Goal: Task Accomplishment & Management: Manage account settings

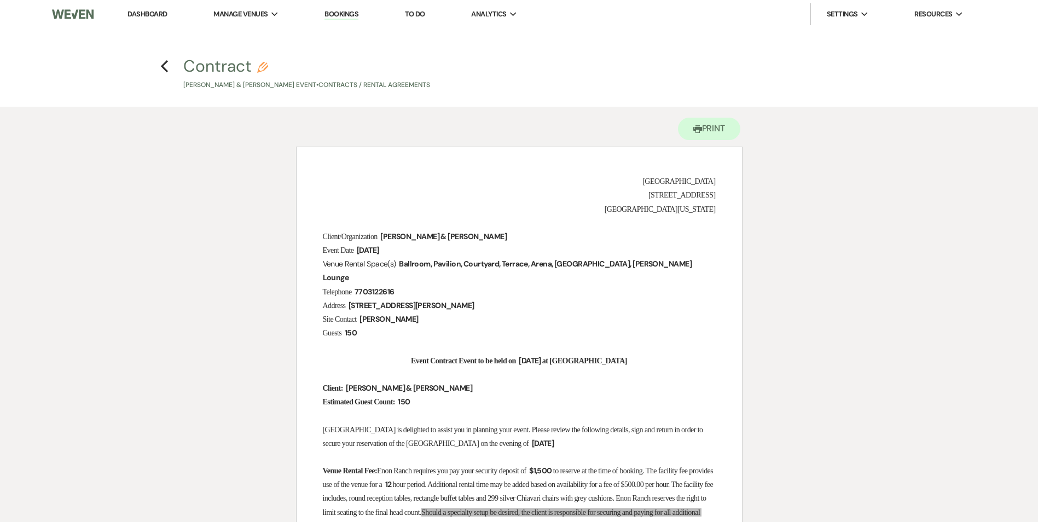
click at [469, 127] on div "Printer Print" at bounding box center [519, 127] width 446 height 40
click at [167, 65] on icon "Previous" at bounding box center [164, 66] width 8 height 13
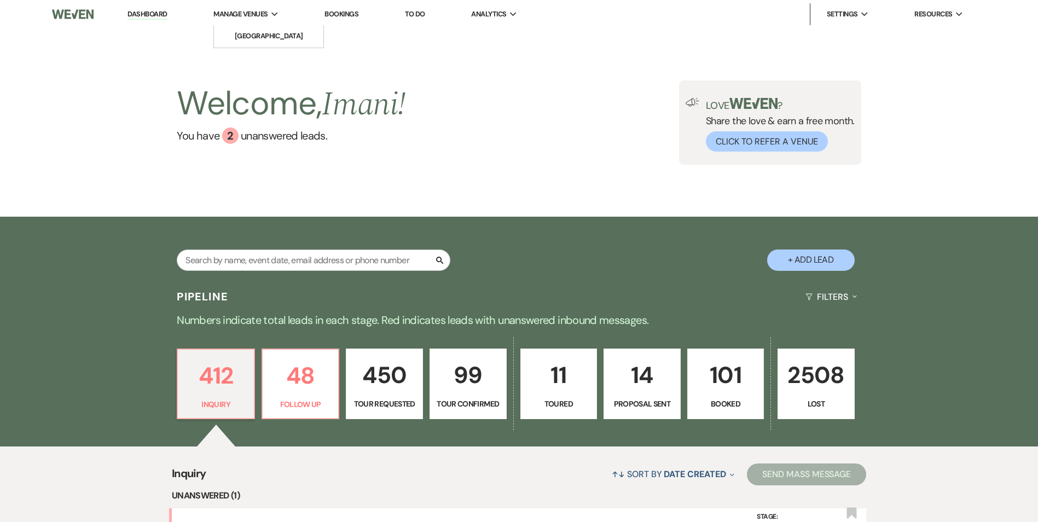
click at [263, 16] on span "Manage Venues" at bounding box center [240, 14] width 54 height 11
click at [262, 30] on link "[GEOGRAPHIC_DATA]" at bounding box center [268, 36] width 109 height 22
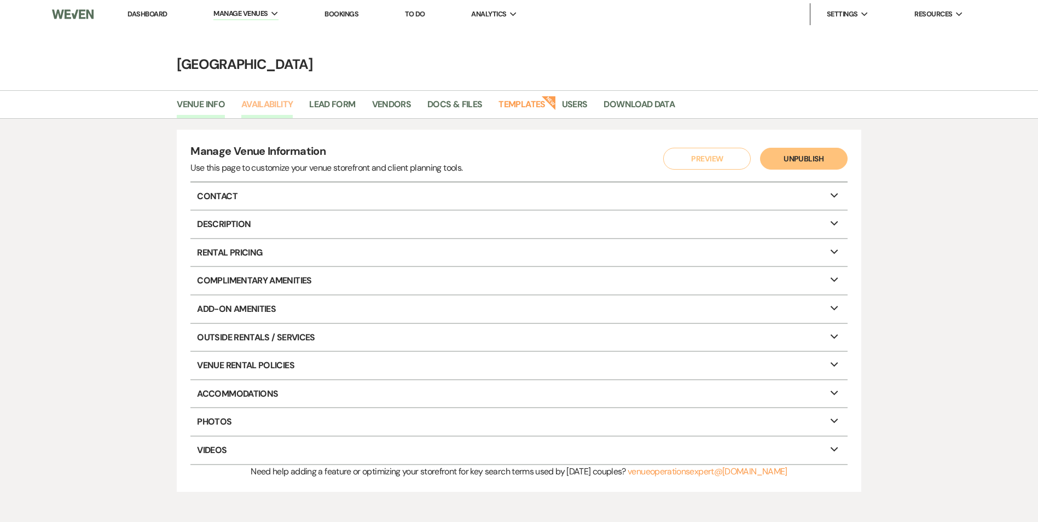
click at [272, 109] on link "Availability" at bounding box center [266, 107] width 51 height 21
select select "2"
select select "2026"
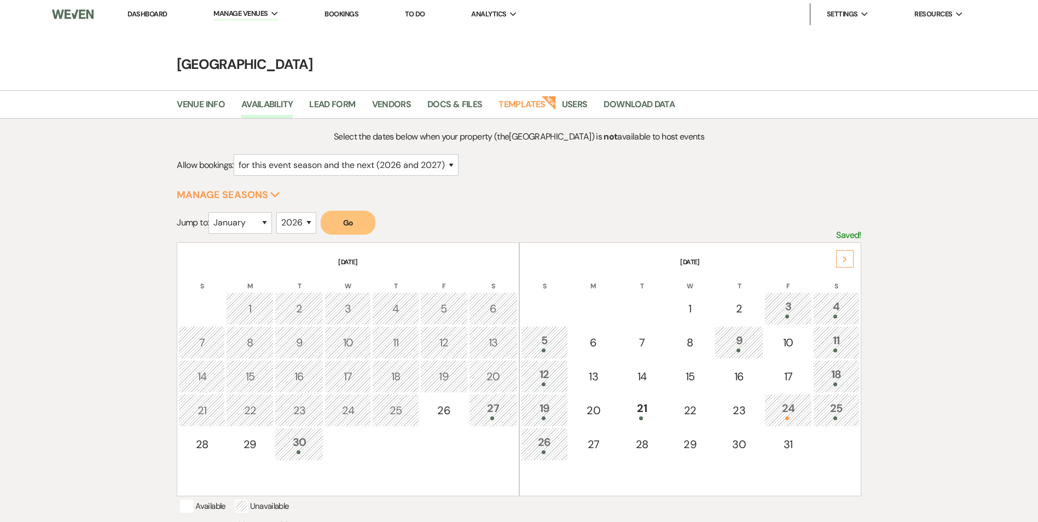
click at [752, 347] on div "9" at bounding box center [738, 342] width 37 height 20
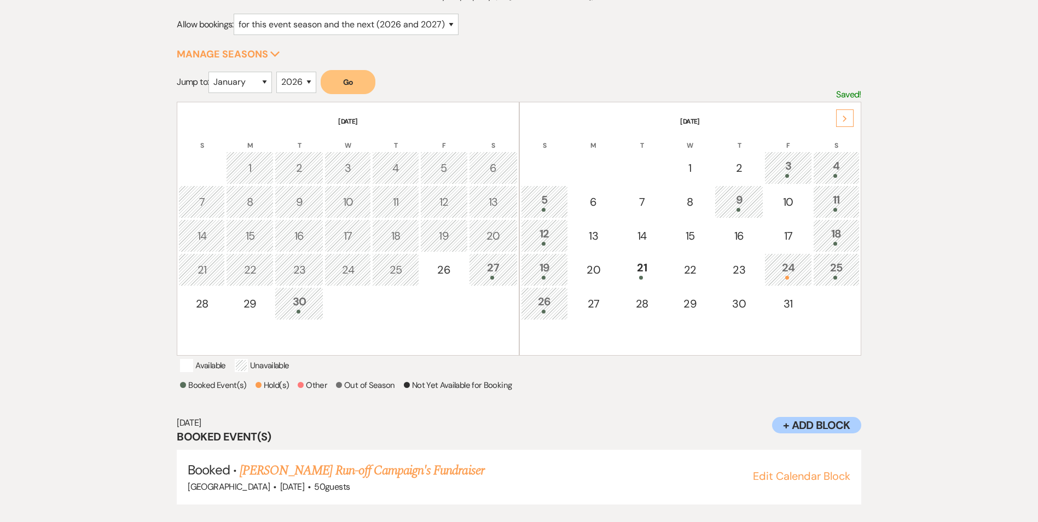
scroll to position [159, 0]
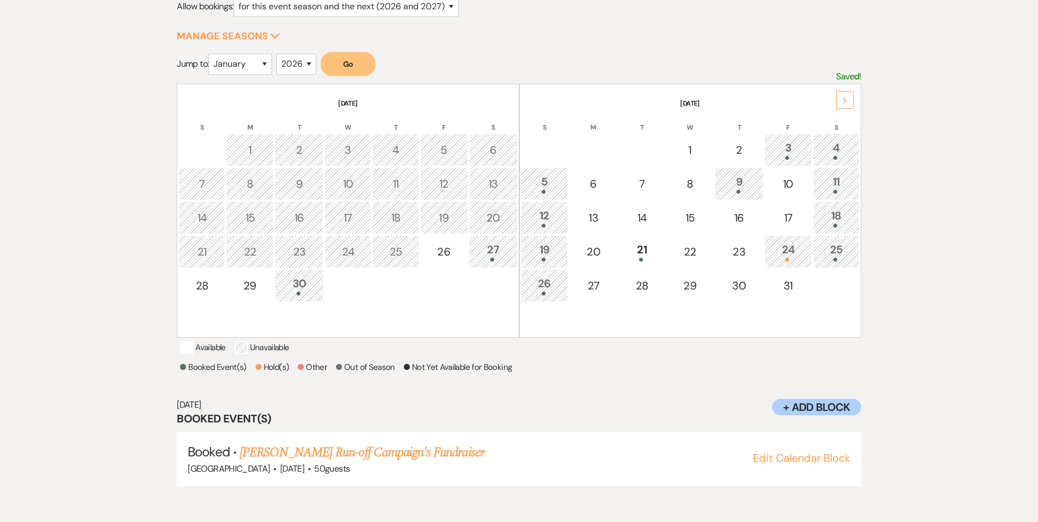
click at [732, 193] on div at bounding box center [738, 192] width 37 height 4
click at [696, 219] on div "15" at bounding box center [690, 218] width 36 height 16
select select "other"
select select "false"
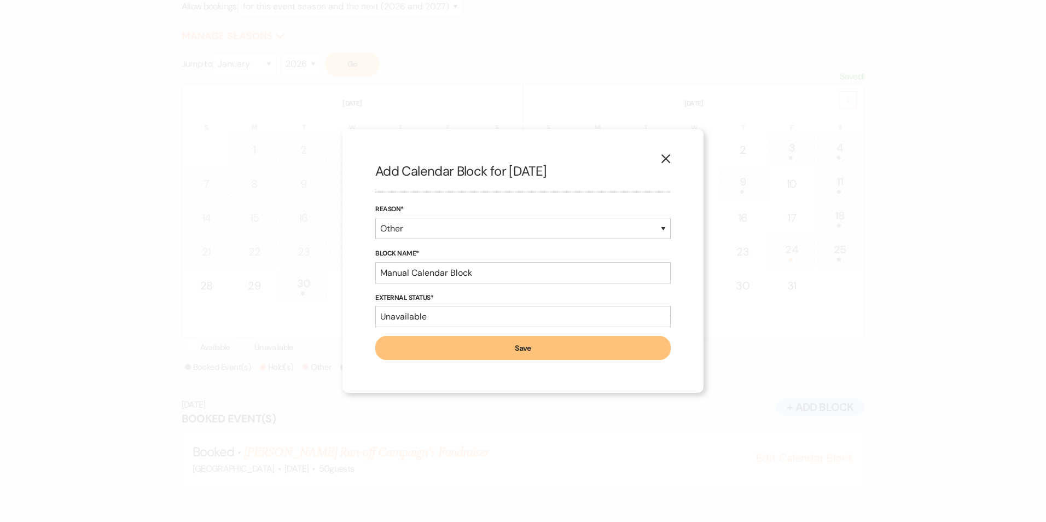
click at [671, 164] on button "X" at bounding box center [666, 158] width 16 height 19
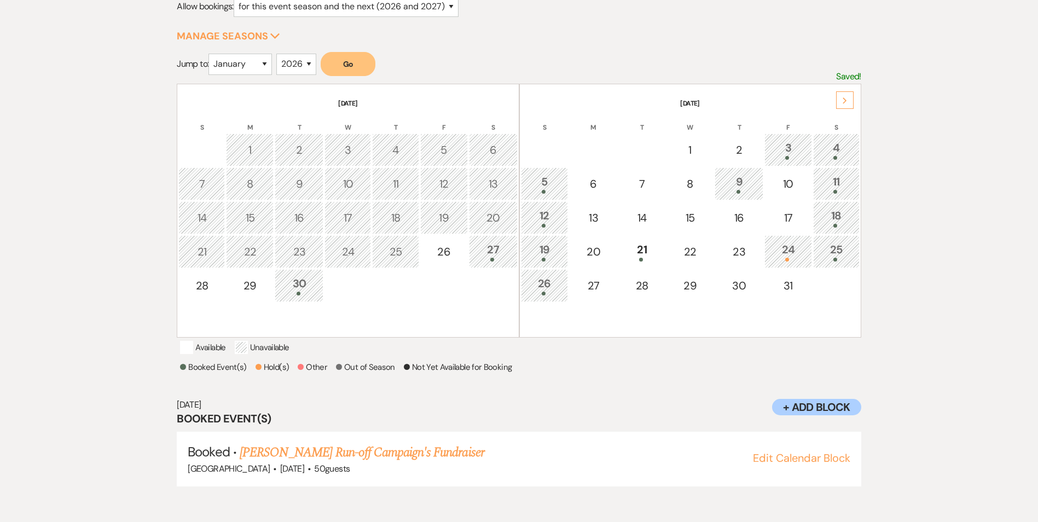
click at [740, 182] on div "9" at bounding box center [738, 183] width 37 height 20
click at [739, 193] on div at bounding box center [738, 192] width 37 height 4
drag, startPoint x: 737, startPoint y: 184, endPoint x: 731, endPoint y: 181, distance: 7.3
click at [734, 182] on div "9" at bounding box center [738, 183] width 37 height 20
click at [317, 456] on link "Roger Bruce Run-off Campaign's Fundraiser" at bounding box center [362, 453] width 245 height 20
